Goal: Transaction & Acquisition: Purchase product/service

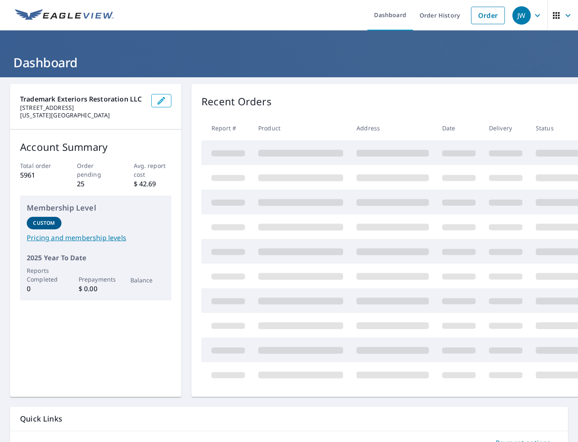
click at [327, 20] on ul "Dashboard Order History Order" at bounding box center [314, 15] width 390 height 30
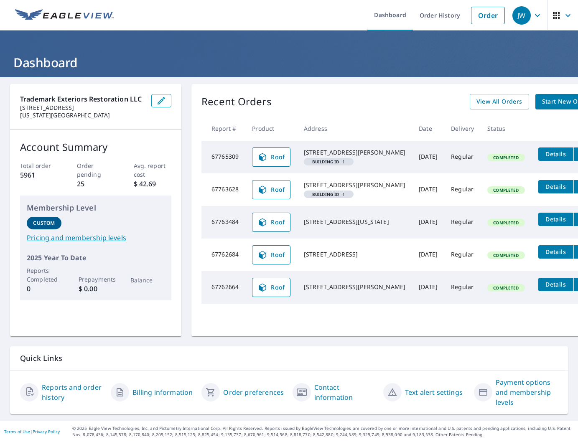
click at [327, 20] on ul "Dashboard Order History Order" at bounding box center [314, 15] width 390 height 30
click at [492, 20] on link "Order" at bounding box center [488, 16] width 34 height 18
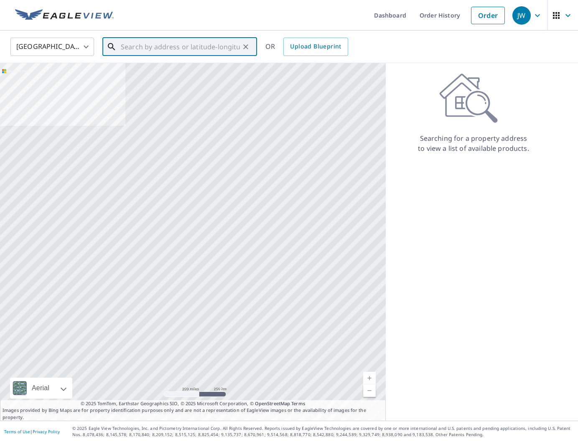
click at [215, 52] on input "text" at bounding box center [180, 46] width 119 height 23
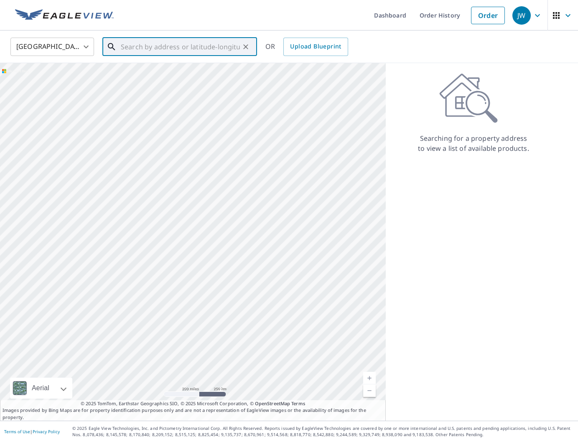
click at [215, 52] on input "text" at bounding box center [180, 46] width 119 height 23
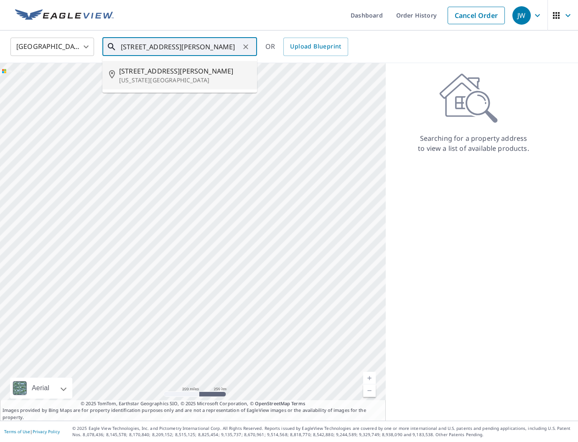
click at [200, 72] on span "[STREET_ADDRESS][PERSON_NAME]" at bounding box center [184, 71] width 131 height 10
type input "[STREET_ADDRESS][PERSON_NAME][US_STATE]"
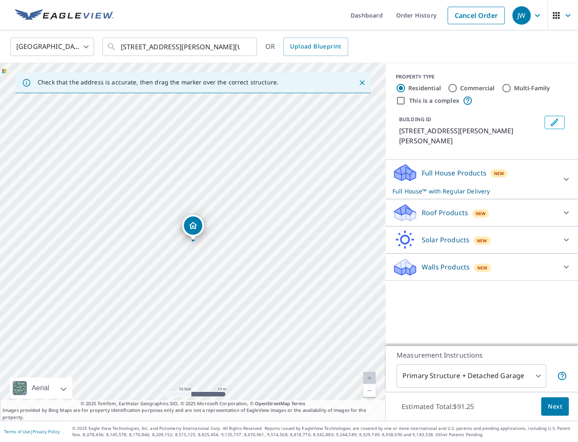
click at [420, 203] on div "Roof Products New" at bounding box center [474, 213] width 164 height 20
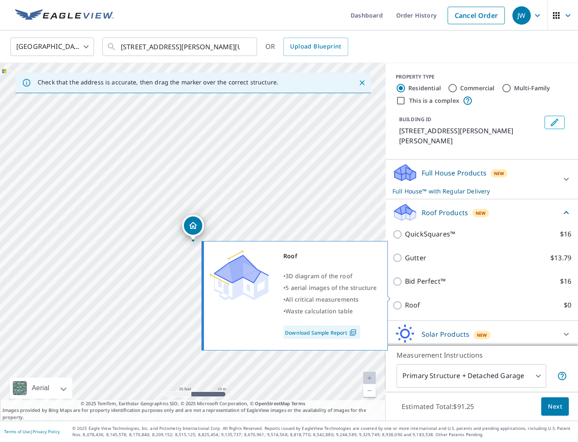
click at [412, 300] on p "Roof" at bounding box center [412, 305] width 15 height 10
click at [405, 300] on input "Roof $0" at bounding box center [398, 305] width 13 height 10
checkbox input "true"
type input "3"
checkbox input "false"
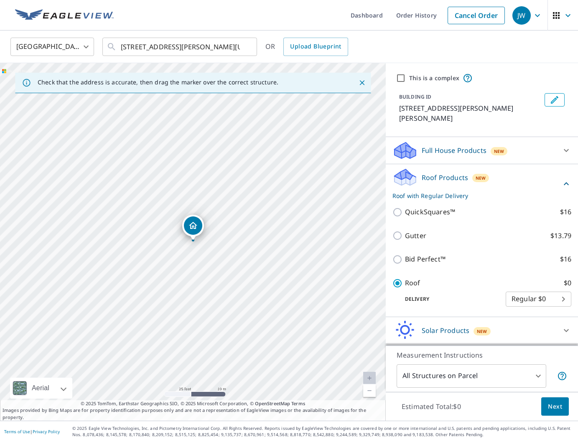
click at [559, 407] on span "Next" at bounding box center [555, 406] width 14 height 10
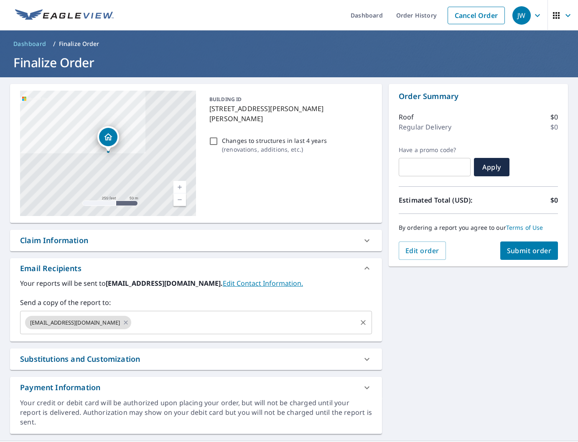
click at [206, 316] on input "text" at bounding box center [243, 322] width 223 height 16
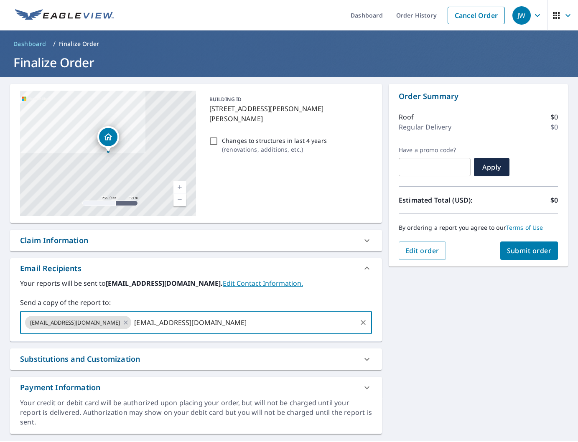
type input "[EMAIL_ADDRESS][DOMAIN_NAME]"
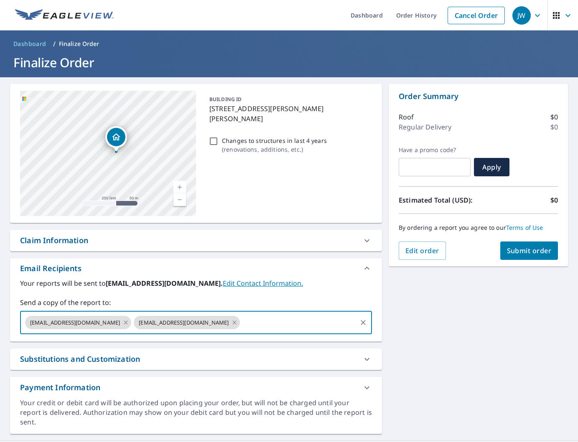
click at [128, 151] on div "[STREET_ADDRESS][PERSON_NAME][PERSON_NAME]" at bounding box center [108, 153] width 176 height 125
drag, startPoint x: 134, startPoint y: 155, endPoint x: 205, endPoint y: 161, distance: 70.9
click at [206, 161] on div "[STREET_ADDRESS][PERSON_NAME][PERSON_NAME] A standard road map Aerial A detaile…" at bounding box center [196, 153] width 372 height 139
drag, startPoint x: 124, startPoint y: 152, endPoint x: 174, endPoint y: 155, distance: 49.8
click at [174, 155] on div "[STREET_ADDRESS][PERSON_NAME][PERSON_NAME]" at bounding box center [108, 153] width 176 height 125
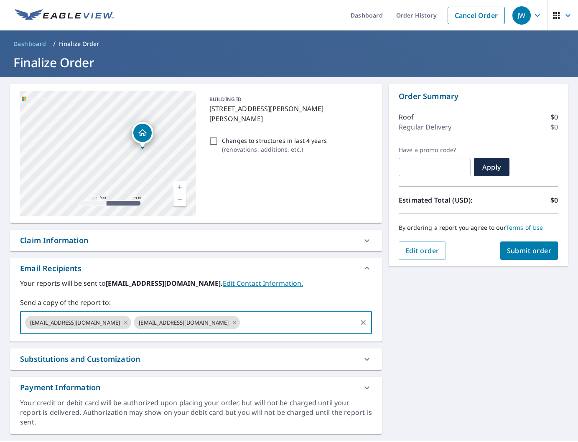
drag, startPoint x: 139, startPoint y: 152, endPoint x: 198, endPoint y: 153, distance: 58.5
click at [198, 153] on div "[STREET_ADDRESS][PERSON_NAME][PERSON_NAME] A standard road map Aerial A detaile…" at bounding box center [196, 153] width 372 height 139
drag, startPoint x: 98, startPoint y: 148, endPoint x: 140, endPoint y: 150, distance: 41.8
click at [138, 150] on div "[STREET_ADDRESS][PERSON_NAME][PERSON_NAME]" at bounding box center [108, 153] width 176 height 125
drag, startPoint x: 96, startPoint y: 157, endPoint x: 136, endPoint y: 157, distance: 39.3
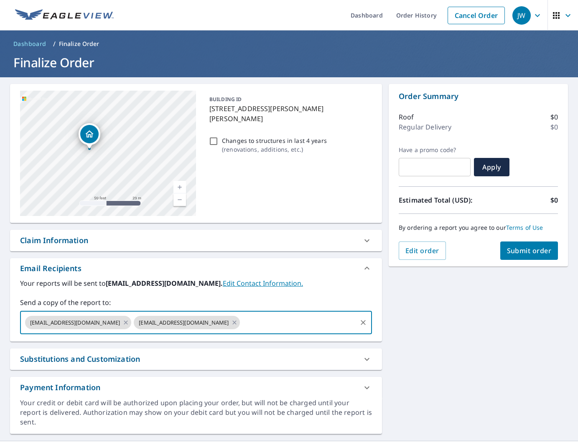
click at [136, 157] on div "[STREET_ADDRESS][PERSON_NAME][PERSON_NAME]" at bounding box center [108, 153] width 176 height 125
drag, startPoint x: 69, startPoint y: 154, endPoint x: 162, endPoint y: 162, distance: 92.7
click at [162, 162] on div "[STREET_ADDRESS][PERSON_NAME][PERSON_NAME]" at bounding box center [108, 153] width 176 height 125
drag, startPoint x: 73, startPoint y: 155, endPoint x: 36, endPoint y: 151, distance: 37.0
click at [36, 151] on div "[STREET_ADDRESS][PERSON_NAME][PERSON_NAME]" at bounding box center [108, 153] width 176 height 125
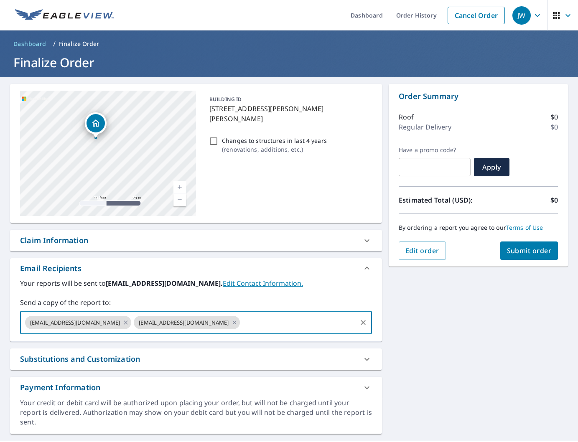
drag, startPoint x: 106, startPoint y: 165, endPoint x: 49, endPoint y: 150, distance: 58.9
click at [49, 150] on div "[STREET_ADDRESS][PERSON_NAME][PERSON_NAME]" at bounding box center [108, 153] width 176 height 125
click at [241, 316] on input "text" at bounding box center [298, 322] width 114 height 16
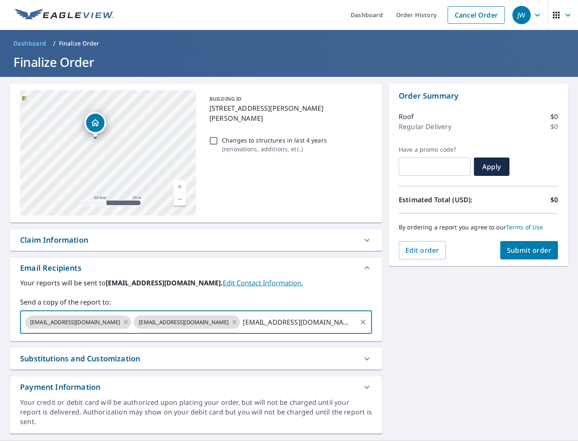
type input "[EMAIL_ADDRESS][DOMAIN_NAME]"
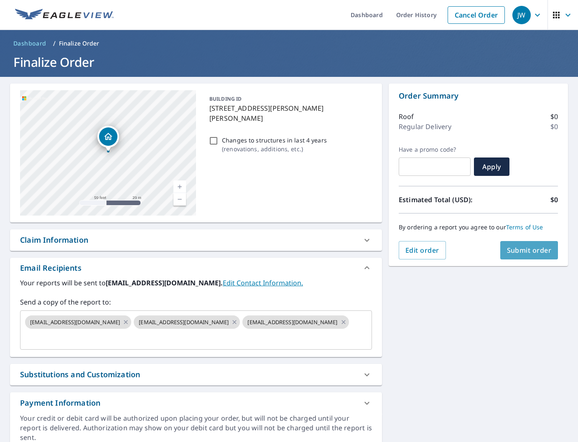
click at [518, 255] on button "Submit order" at bounding box center [529, 250] width 58 height 18
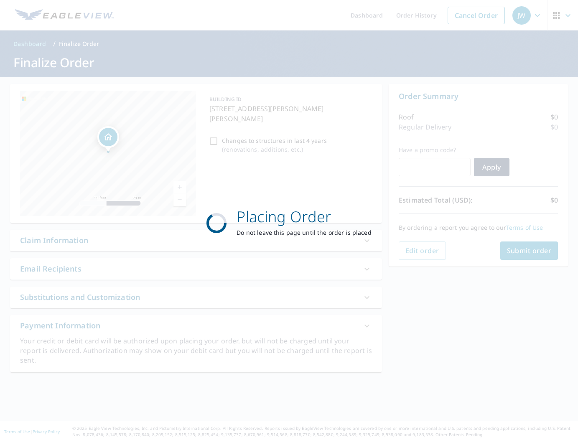
scroll to position [0, 0]
